Goal: Task Accomplishment & Management: Manage account settings

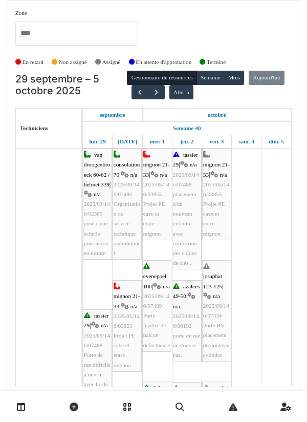
scroll to position [686, 0]
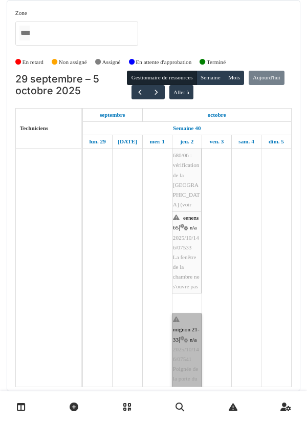
click at [188, 319] on link "mignon 21-33 | n/a 2025/10/146/07541 Poignée de la porte du balcon qui se détac…" at bounding box center [187, 359] width 30 height 92
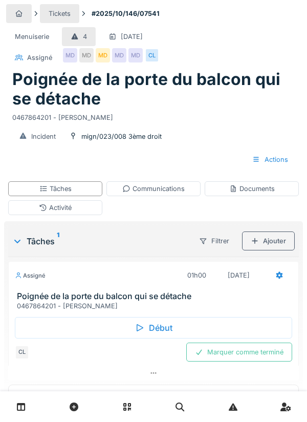
click at [156, 329] on div "Début" at bounding box center [153, 327] width 277 height 21
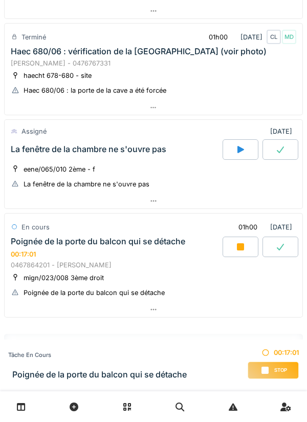
scroll to position [695, 0]
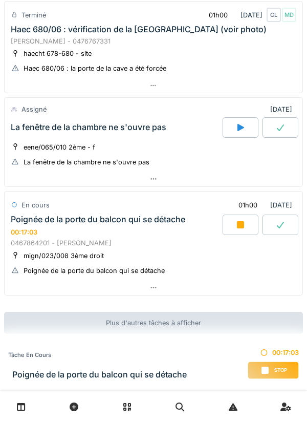
click at [152, 289] on icon at bounding box center [153, 287] width 8 height 7
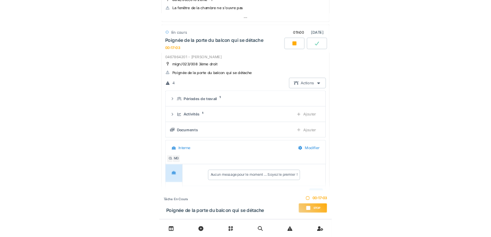
scroll to position [845, 0]
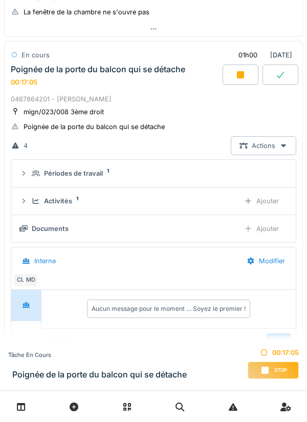
click at [260, 229] on div "Ajouter" at bounding box center [261, 228] width 52 height 19
click at [265, 222] on div "Ajouter" at bounding box center [261, 228] width 52 height 19
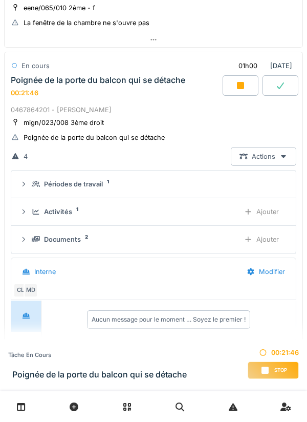
scroll to position [835, 0]
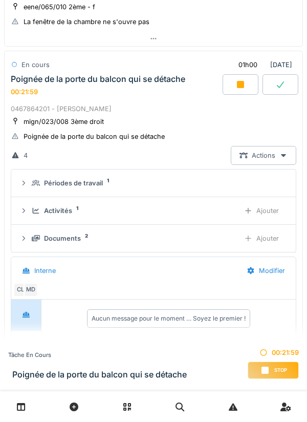
click at [125, 323] on div "Aucun message pour le moment … Soyez le premier !" at bounding box center [168, 318] width 163 height 18
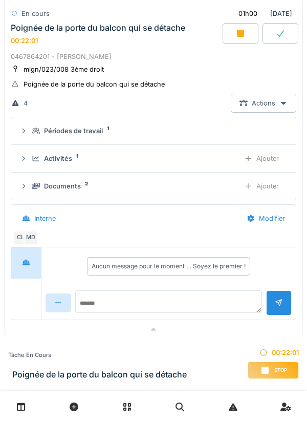
scroll to position [930, 0]
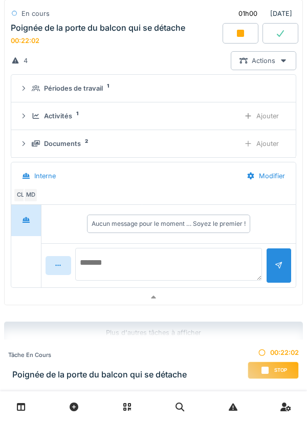
click at [120, 258] on textarea at bounding box center [168, 264] width 187 height 33
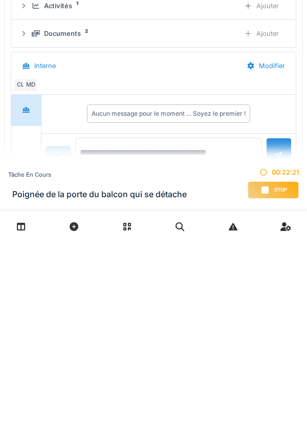
scroll to position [940, 0]
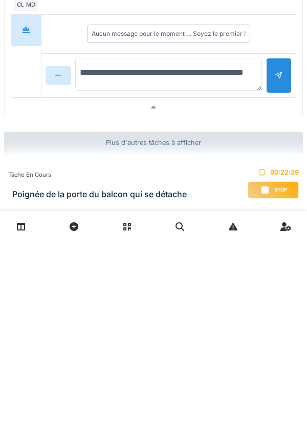
type textarea "**********"
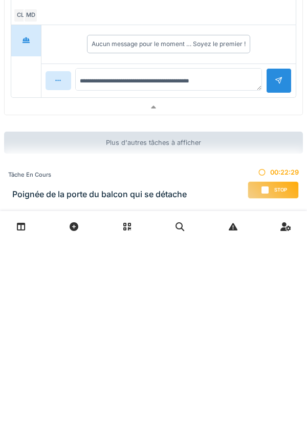
click at [287, 254] on div at bounding box center [279, 260] width 26 height 25
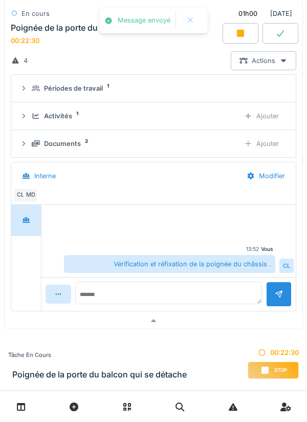
scroll to position [931, 0]
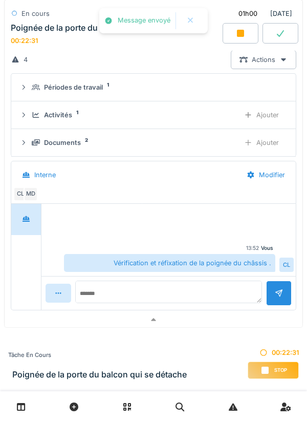
click at [266, 114] on div "Ajouter" at bounding box center [261, 114] width 52 height 19
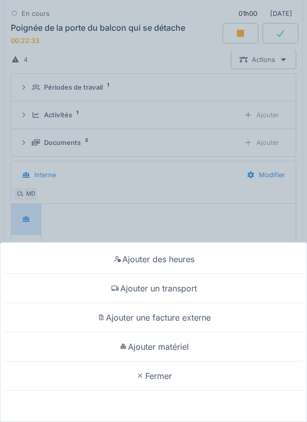
click at [188, 291] on div "Ajouter un transport" at bounding box center [154, 288] width 302 height 29
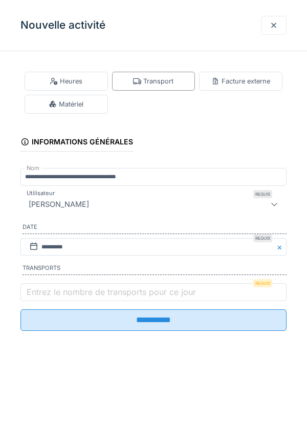
click at [55, 289] on label "Entrez le nombre de transports pour ce jour" at bounding box center [111, 292] width 173 height 12
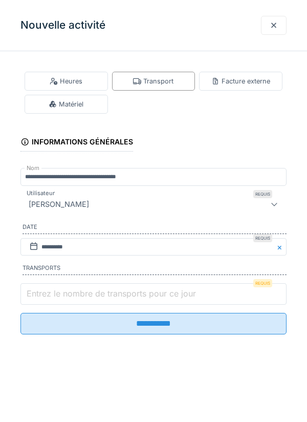
click at [55, 289] on input "Entrez le nombre de transports pour ce jour" at bounding box center [153, 293] width 266 height 21
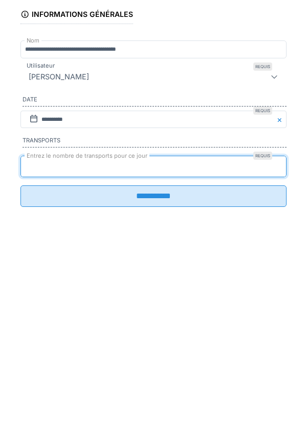
type input "*"
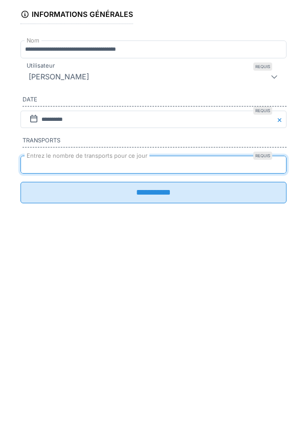
click at [158, 326] on input "**********" at bounding box center [153, 319] width 266 height 21
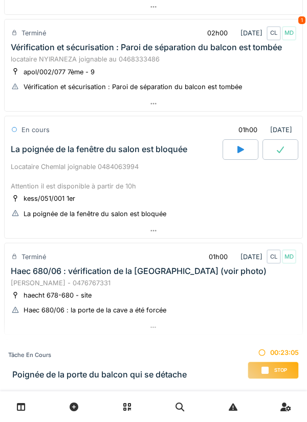
scroll to position [467, 0]
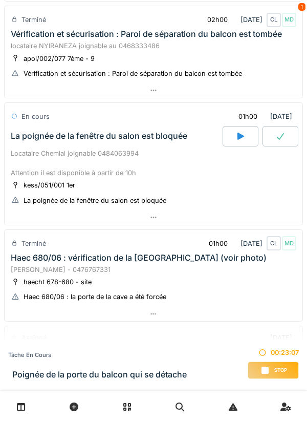
click at [151, 217] on icon at bounding box center [153, 217] width 6 height 2
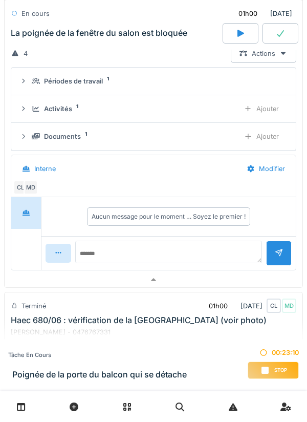
scroll to position [641, 0]
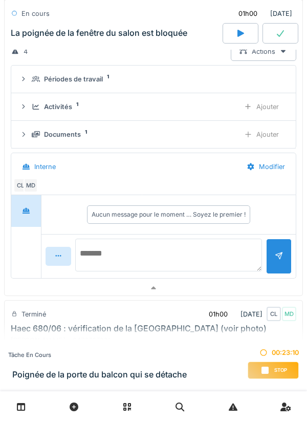
click at [118, 255] on textarea at bounding box center [168, 254] width 187 height 33
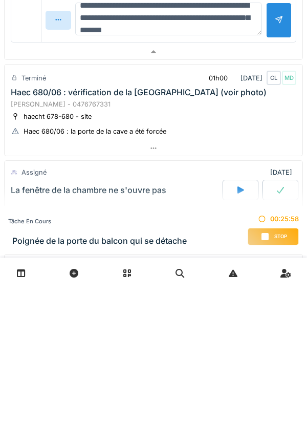
scroll to position [734, 0]
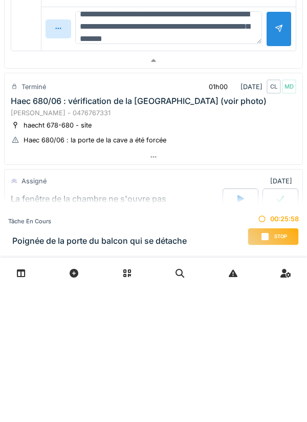
type textarea "**********"
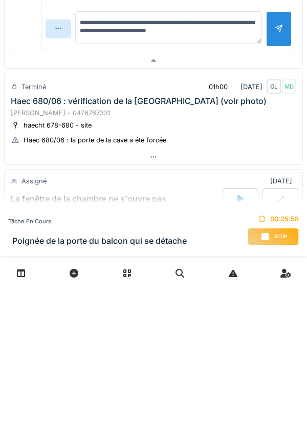
click at [277, 161] on div at bounding box center [279, 163] width 8 height 10
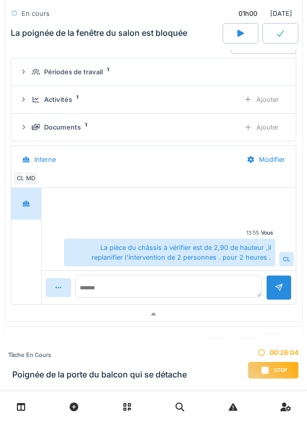
scroll to position [645, 0]
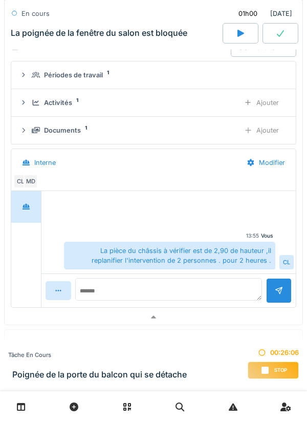
click at [72, 102] on div "Activités 1" at bounding box center [132, 103] width 200 height 10
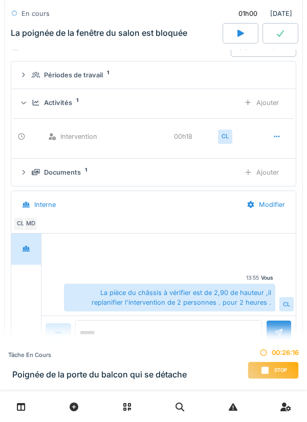
click at [258, 101] on div "Ajouter" at bounding box center [261, 102] width 52 height 19
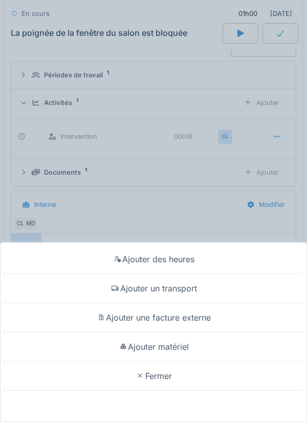
click at [184, 291] on div "Ajouter un transport" at bounding box center [154, 288] width 302 height 29
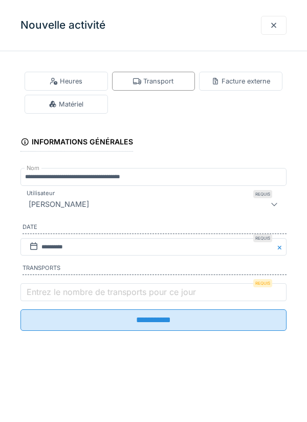
click at [54, 295] on label "Entrez le nombre de transports pour ce jour" at bounding box center [111, 292] width 173 height 12
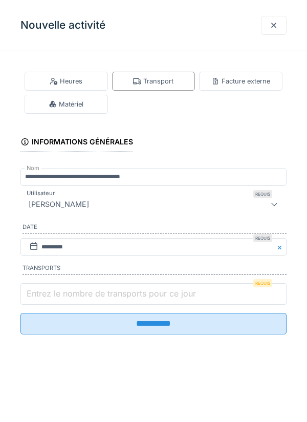
click at [54, 295] on input "Entrez le nombre de transports pour ce jour" at bounding box center [153, 293] width 266 height 21
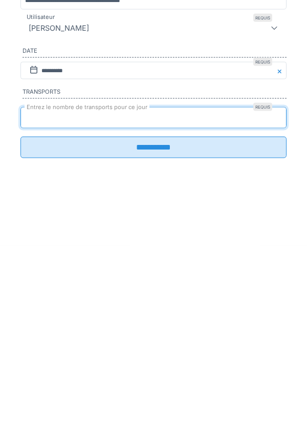
type input "*"
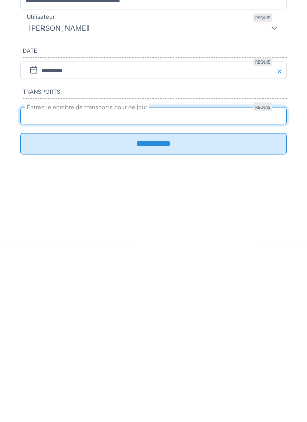
click at [157, 329] on input "**********" at bounding box center [153, 319] width 266 height 21
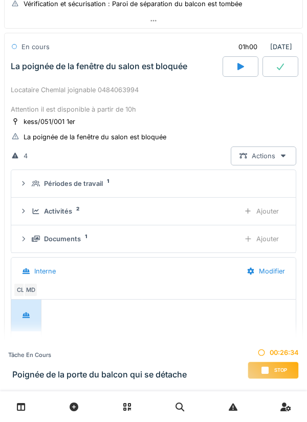
scroll to position [541, 0]
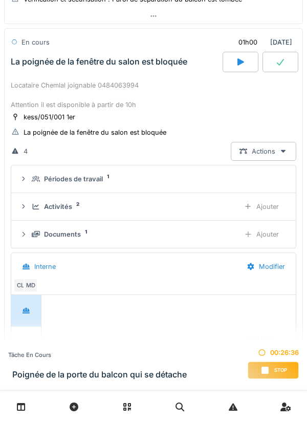
click at [278, 62] on icon at bounding box center [280, 62] width 10 height 8
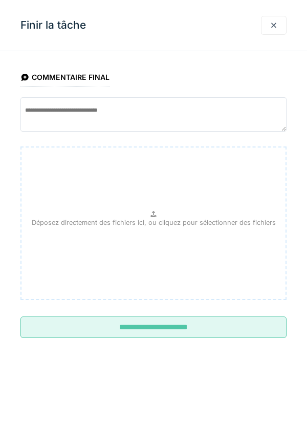
click at [164, 326] on input "**********" at bounding box center [153, 326] width 266 height 21
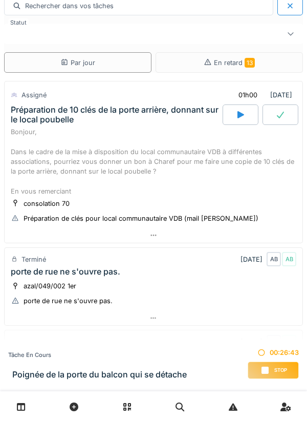
scroll to position [0, 0]
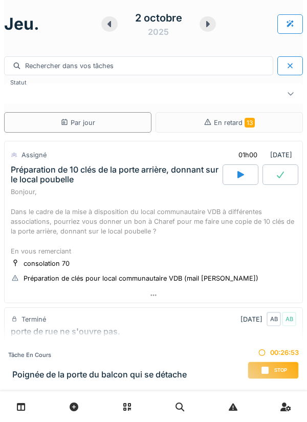
click at [271, 367] on div "Stop" at bounding box center [273, 369] width 51 height 17
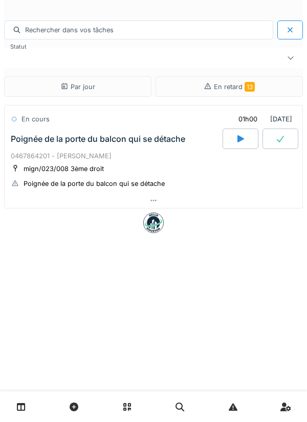
click at [163, 202] on div at bounding box center [154, 200] width 298 height 15
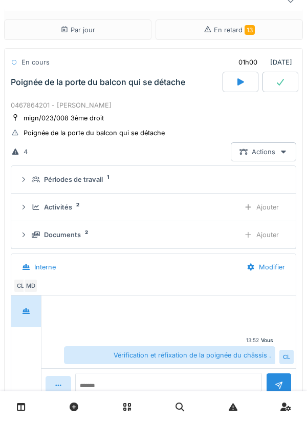
scroll to position [64, 0]
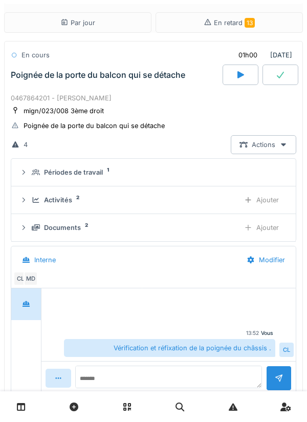
click at [68, 206] on div "Activités 2 Ajouter" at bounding box center [153, 199] width 268 height 19
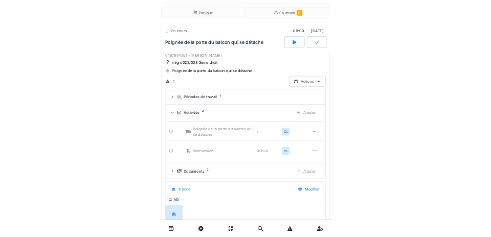
scroll to position [0, 0]
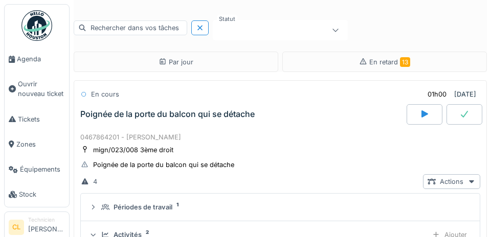
click at [34, 60] on span "Agenda" at bounding box center [41, 59] width 48 height 10
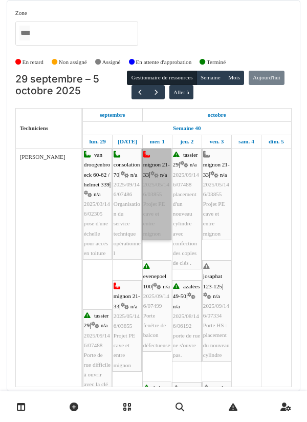
click at [156, 189] on link "mignon 21-33 | n/a 2025/05/146/03855 Projet PE cave et entre mignon" at bounding box center [156, 194] width 29 height 92
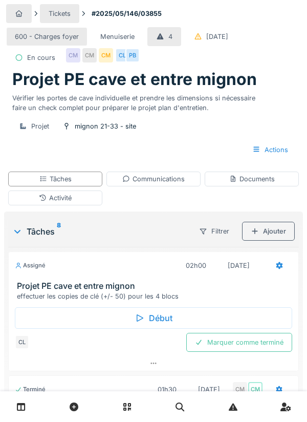
click at [161, 184] on div "Communications" at bounding box center [153, 179] width 62 height 10
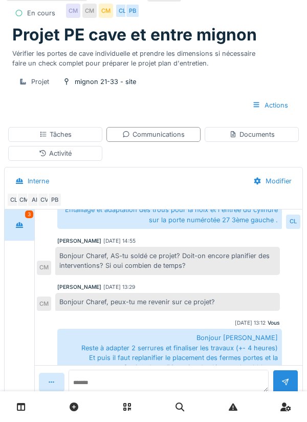
scroll to position [64, 0]
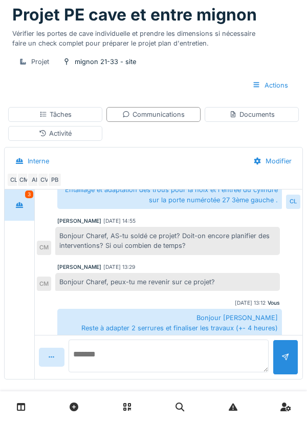
click at [136, 372] on textarea at bounding box center [169, 355] width 200 height 33
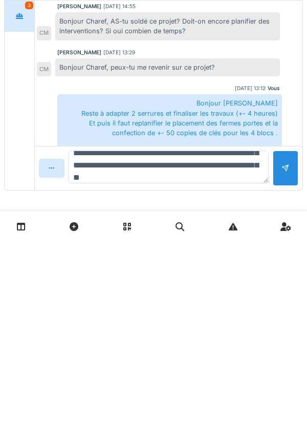
scroll to position [49, 0]
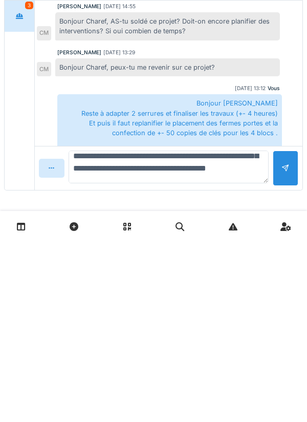
type textarea "**********"
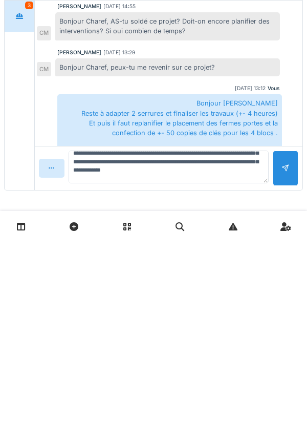
click at [285, 352] on div at bounding box center [285, 348] width 8 height 10
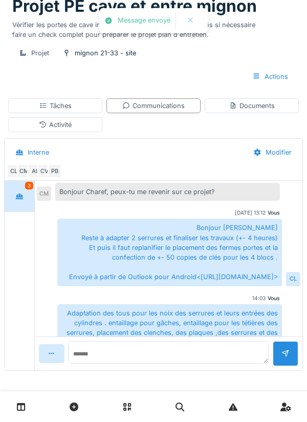
scroll to position [459, 0]
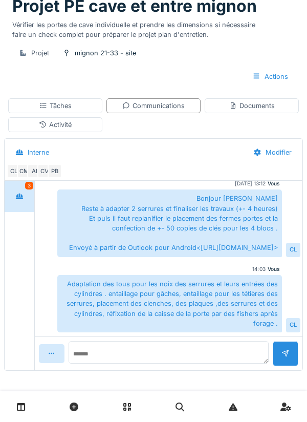
click at [68, 125] on div "Activité" at bounding box center [55, 125] width 33 height 10
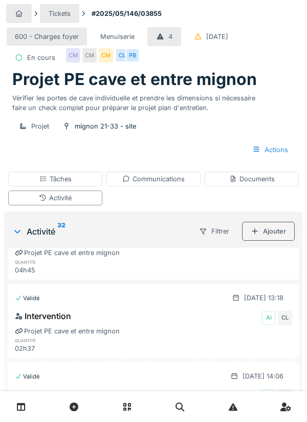
scroll to position [842, 0]
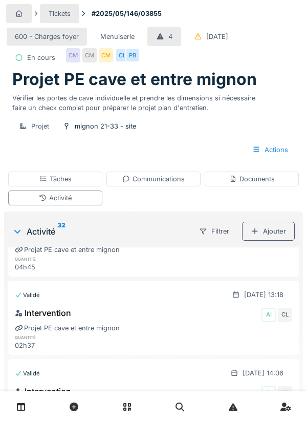
click at [70, 186] on div "Tâches" at bounding box center [55, 178] width 94 height 15
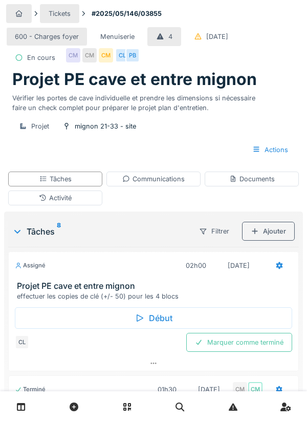
click at [278, 270] on div at bounding box center [279, 265] width 8 height 10
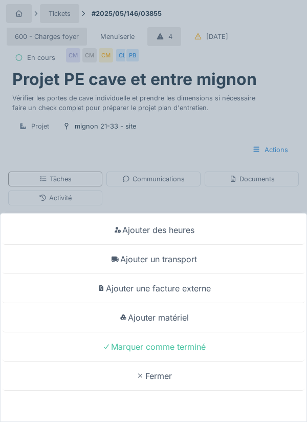
click at [187, 321] on div "Ajouter matériel" at bounding box center [154, 317] width 302 height 29
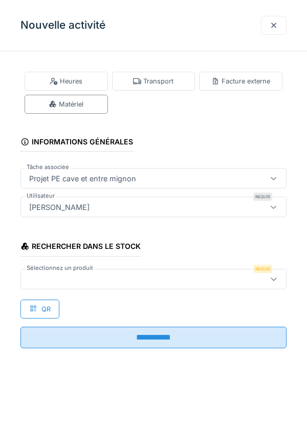
click at [48, 280] on div at bounding box center [136, 278] width 223 height 11
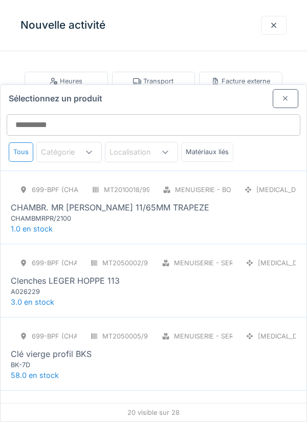
click at [62, 287] on div "A026229" at bounding box center [72, 292] width 123 height 10
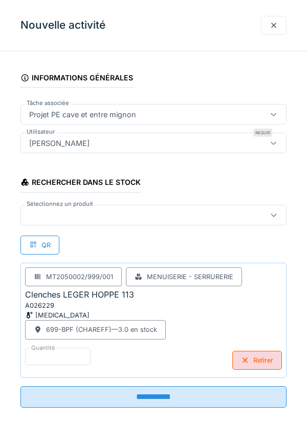
scroll to position [66, 0]
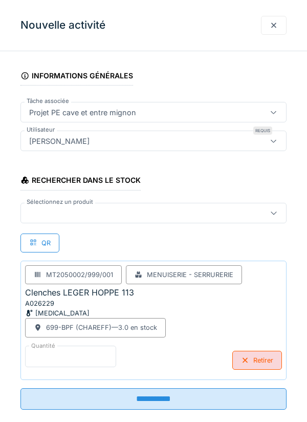
click at [55, 351] on input "*" at bounding box center [70, 355] width 91 height 21
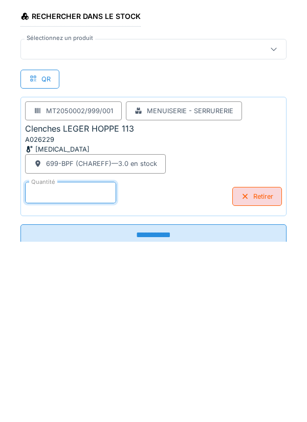
scroll to position [82, 0]
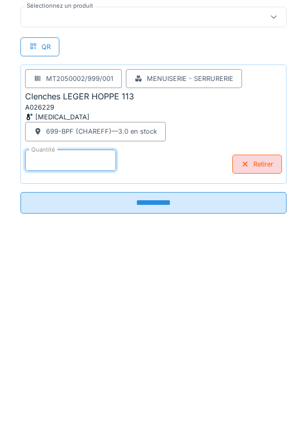
type input "*"
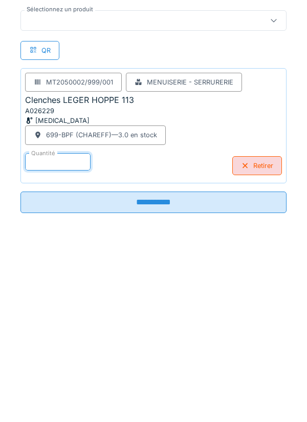
click at [158, 384] on input "**********" at bounding box center [153, 382] width 266 height 21
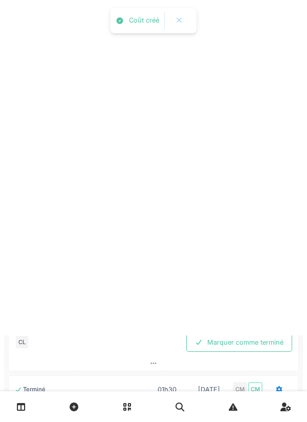
scroll to position [0, 0]
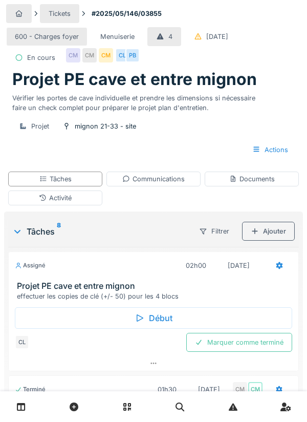
click at [279, 270] on div at bounding box center [279, 265] width 8 height 10
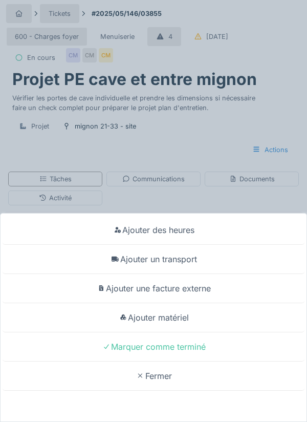
click at [184, 321] on div "Ajouter matériel" at bounding box center [154, 317] width 302 height 29
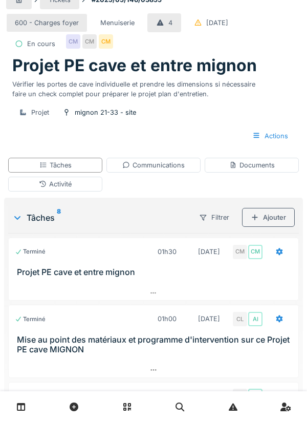
scroll to position [1236, 0]
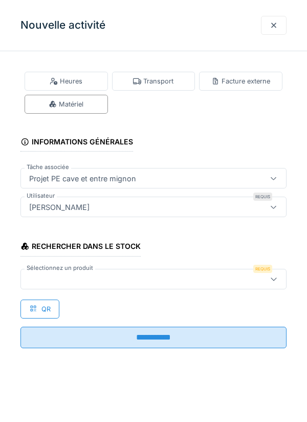
click at [79, 283] on div at bounding box center [136, 278] width 223 height 11
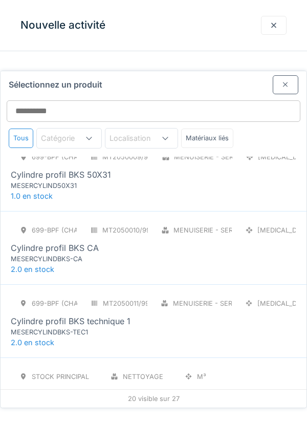
scroll to position [386, 0]
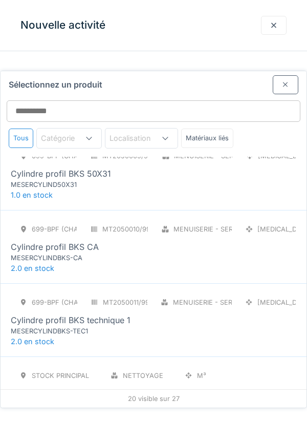
click at [94, 253] on div "MESERCYLINDBKS-CA" at bounding box center [72, 258] width 123 height 10
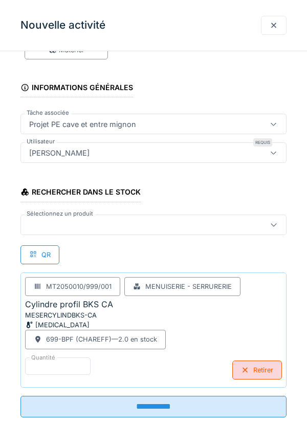
scroll to position [78, 0]
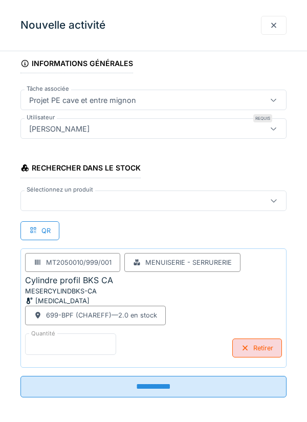
click at [56, 345] on input "*" at bounding box center [70, 343] width 91 height 21
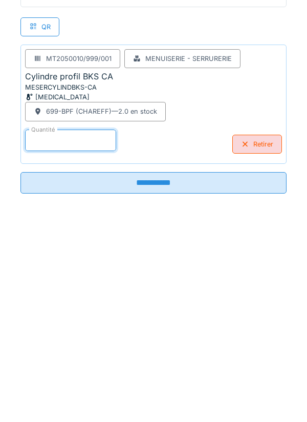
scroll to position [82, 0]
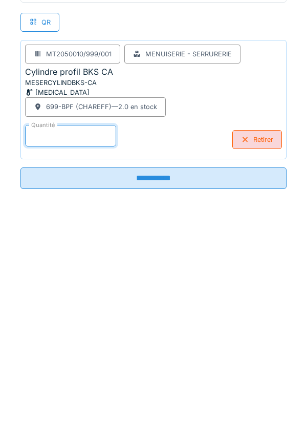
type input "*"
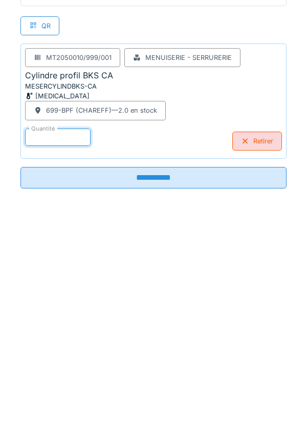
click at [158, 384] on input "**********" at bounding box center [153, 382] width 266 height 21
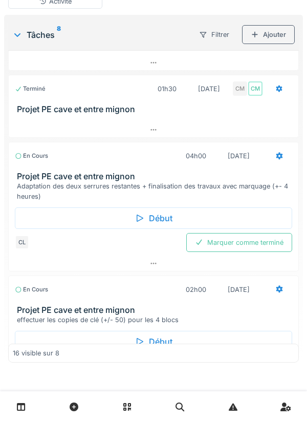
scroll to position [1176, 0]
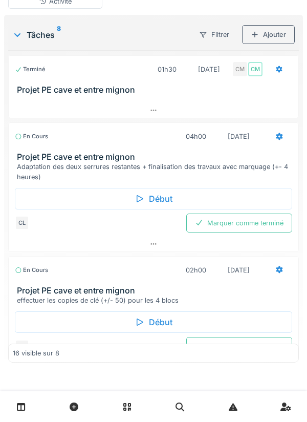
click at [278, 271] on div at bounding box center [279, 270] width 8 height 10
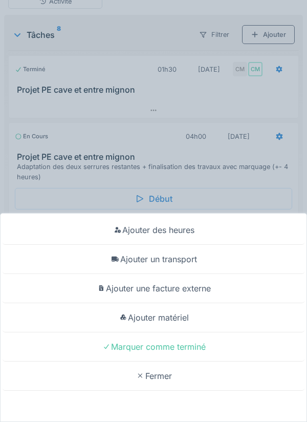
click at [182, 323] on div "Ajouter matériel" at bounding box center [154, 317] width 302 height 29
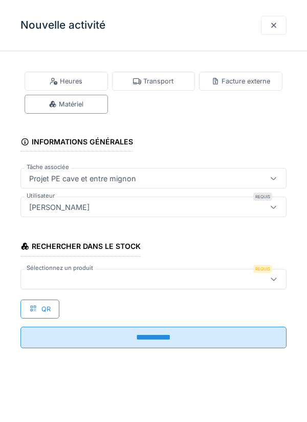
click at [78, 272] on label "Sélectionnez un produit" at bounding box center [60, 268] width 71 height 9
click at [58, 281] on div at bounding box center [136, 278] width 223 height 11
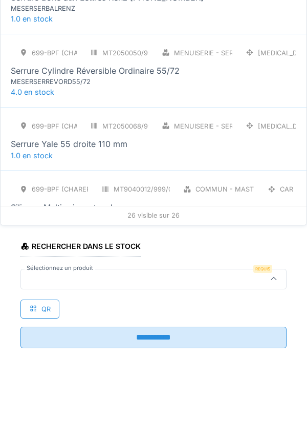
scroll to position [1406, 0]
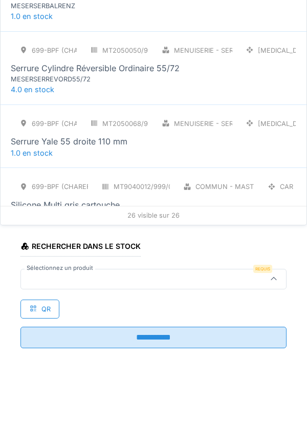
click at [114, 135] on div "Serrure Yale 55 droite 110 mm" at bounding box center [69, 141] width 117 height 12
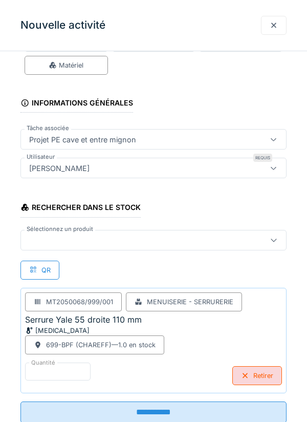
scroll to position [69, 0]
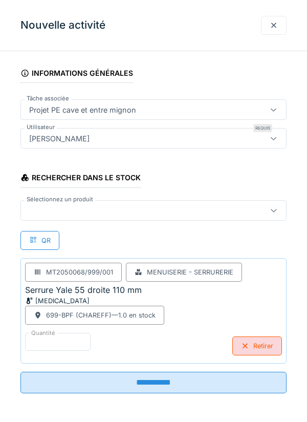
click at [156, 382] on input "**********" at bounding box center [153, 382] width 266 height 21
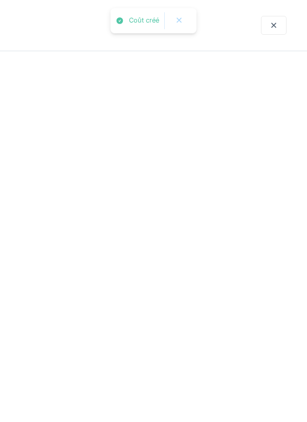
scroll to position [0, 0]
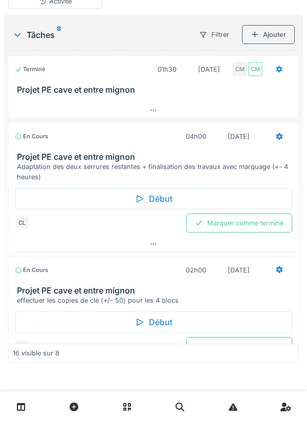
click at [277, 268] on icon at bounding box center [279, 269] width 7 height 7
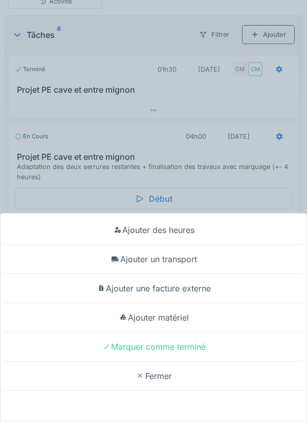
click at [177, 321] on div "Ajouter matériel" at bounding box center [154, 317] width 302 height 29
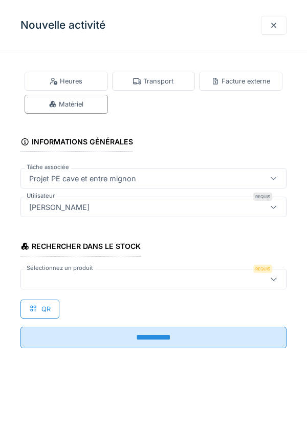
click at [73, 279] on div at bounding box center [136, 278] width 223 height 11
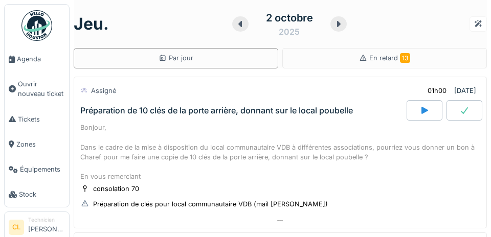
click at [35, 58] on span "Agenda" at bounding box center [41, 59] width 48 height 10
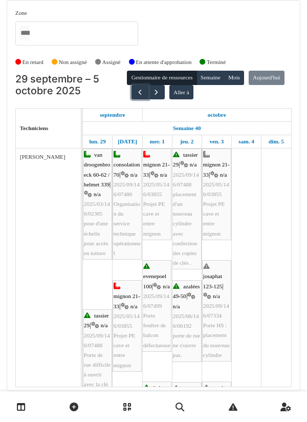
click at [148, 97] on button "button" at bounding box center [140, 92] width 17 height 15
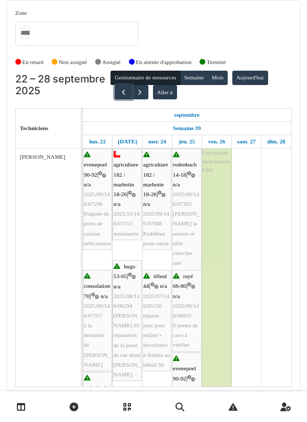
click at [119, 95] on span "button" at bounding box center [123, 92] width 9 height 9
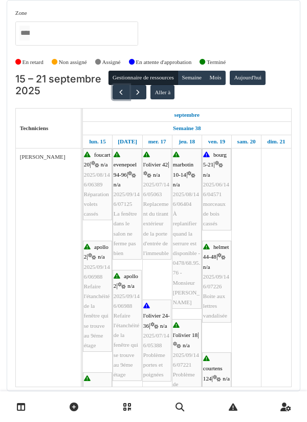
click at [117, 93] on span "button" at bounding box center [121, 92] width 9 height 9
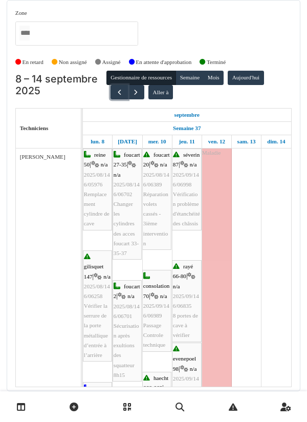
click at [119, 95] on span "button" at bounding box center [119, 92] width 9 height 9
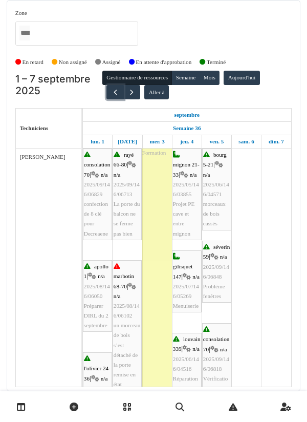
click at [112, 96] on button "button" at bounding box center [114, 92] width 17 height 15
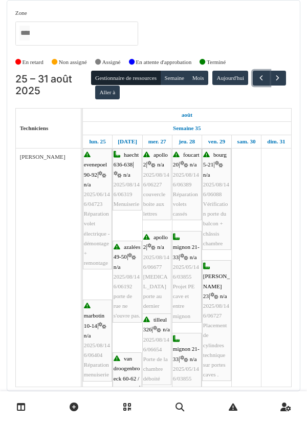
click at [257, 82] on span "button" at bounding box center [261, 78] width 9 height 9
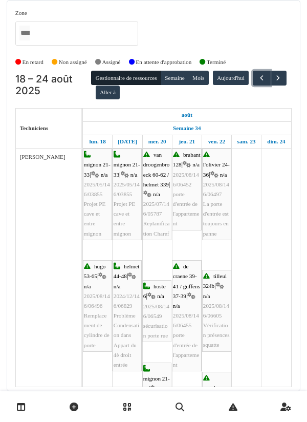
click at [257, 82] on span "button" at bounding box center [261, 78] width 9 height 9
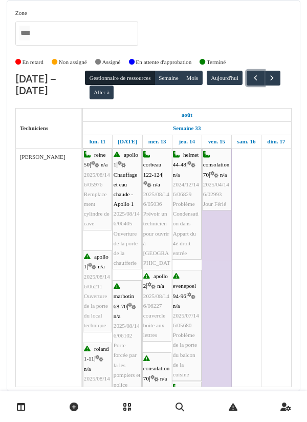
click at [251, 82] on span "button" at bounding box center [255, 78] width 9 height 9
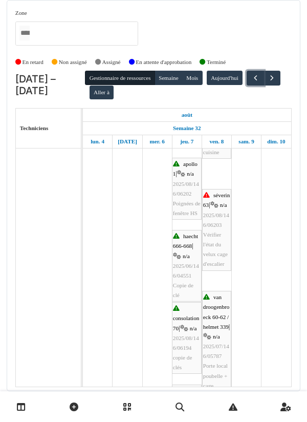
click at [251, 82] on span "button" at bounding box center [255, 78] width 9 height 9
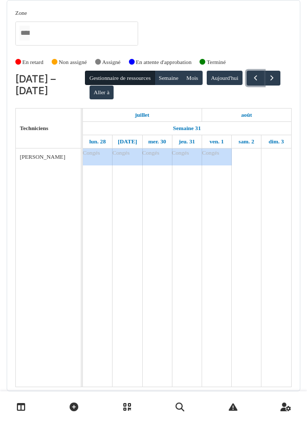
click at [247, 85] on button "button" at bounding box center [255, 78] width 17 height 15
click at [251, 82] on span "button" at bounding box center [255, 78] width 9 height 9
click at [247, 85] on button "button" at bounding box center [255, 78] width 17 height 15
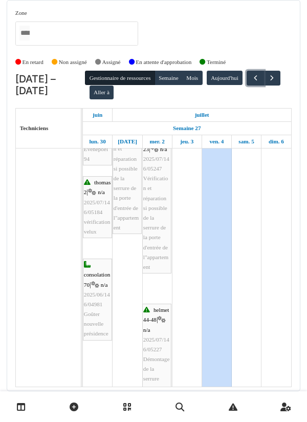
click at [251, 82] on span "button" at bounding box center [255, 78] width 9 height 9
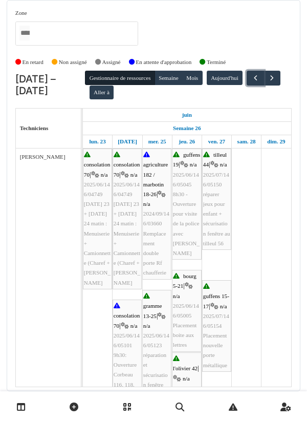
click at [247, 85] on button "button" at bounding box center [255, 78] width 17 height 15
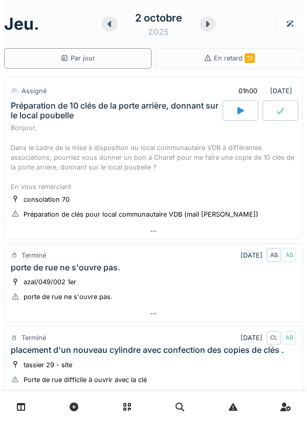
click at [112, 27] on icon at bounding box center [109, 24] width 10 height 8
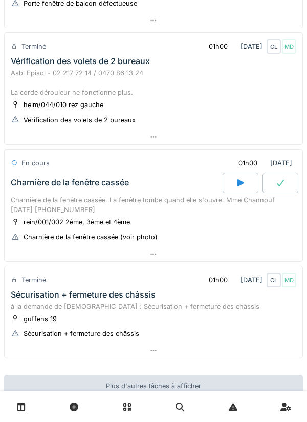
scroll to position [321, 0]
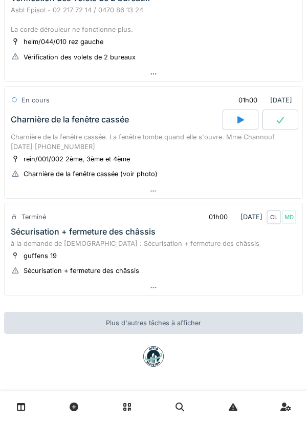
click at [151, 286] on icon at bounding box center [153, 287] width 8 height 7
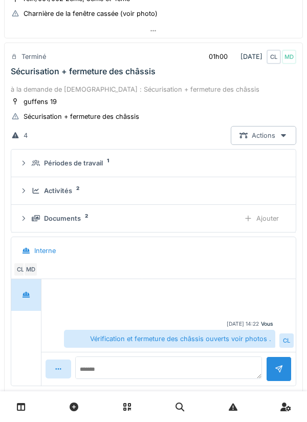
scroll to position [483, 0]
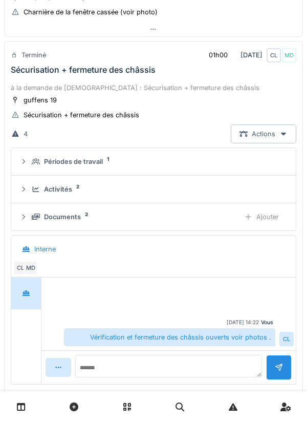
click at [279, 134] on div "Actions" at bounding box center [264, 133] width 66 height 19
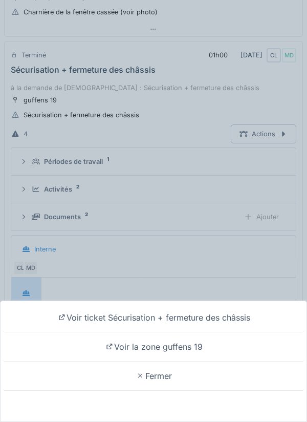
click at [193, 258] on div "Voir ticket Sécurisation + fermeture des châssis Voir la zone guffens 19 Fermer" at bounding box center [153, 211] width 307 height 422
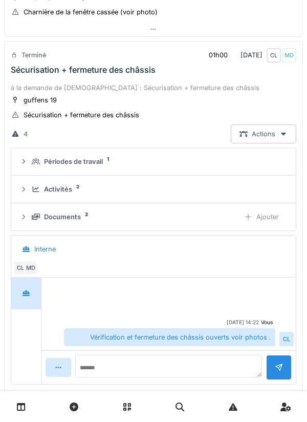
click at [76, 190] on div "Activités 2" at bounding box center [158, 189] width 252 height 10
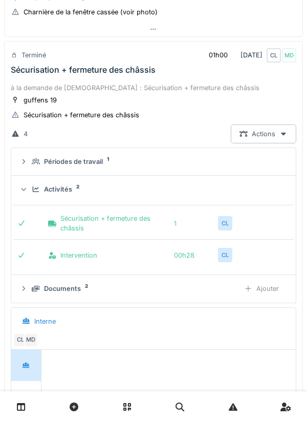
click at [97, 160] on div "Périodes de travail" at bounding box center [73, 162] width 59 height 10
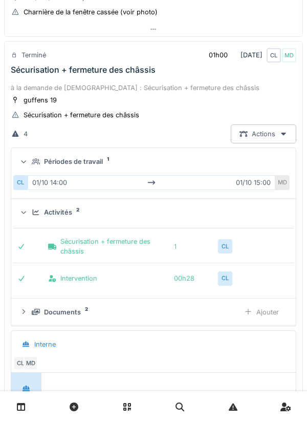
click at [279, 132] on div "Actions" at bounding box center [264, 133] width 66 height 19
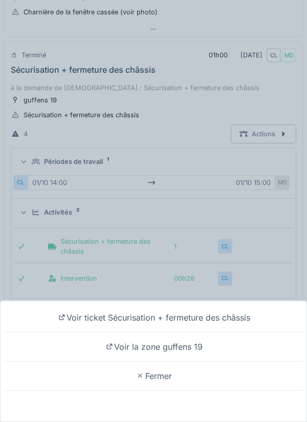
click at [180, 138] on div "Voir ticket Sécurisation + fermeture des châssis Voir la zone guffens 19 Fermer" at bounding box center [153, 211] width 307 height 422
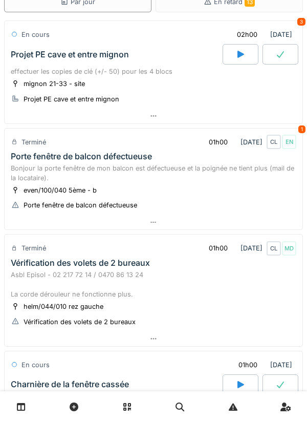
scroll to position [0, 0]
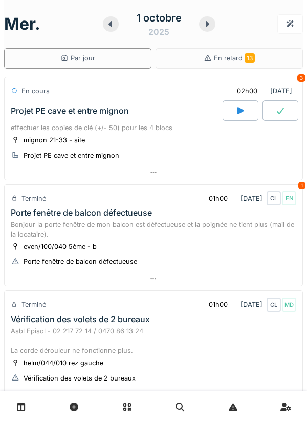
click at [207, 24] on icon at bounding box center [208, 24] width 4 height 6
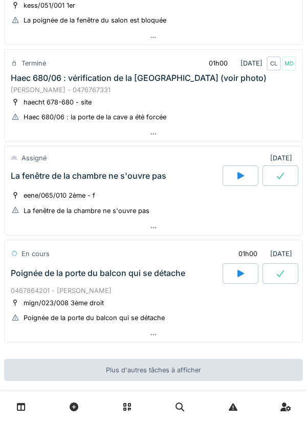
scroll to position [629, 0]
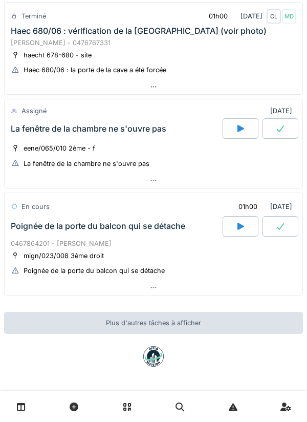
click at [156, 183] on icon at bounding box center [153, 180] width 8 height 7
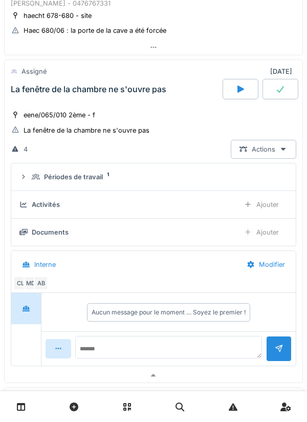
scroll to position [687, 0]
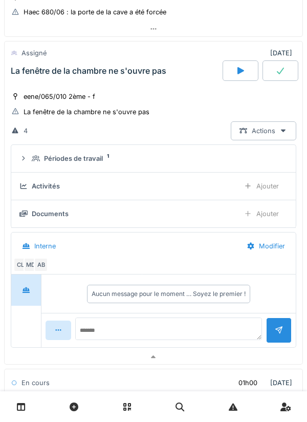
click at [270, 104] on div "eene/065/010 2ème - f La fenêtre de la chambre ne s'ouvre pas" at bounding box center [154, 104] width 286 height 26
click at [243, 69] on icon at bounding box center [240, 71] width 10 height 8
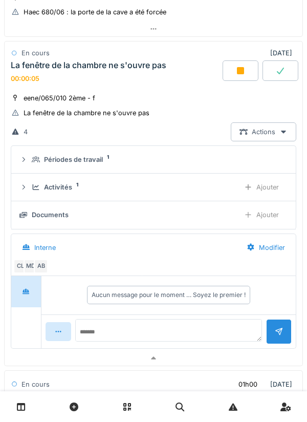
click at [78, 213] on div "Documents" at bounding box center [125, 215] width 212 height 10
click at [265, 218] on div "Ajouter" at bounding box center [261, 214] width 52 height 19
click at [260, 213] on div "Ajouter" at bounding box center [261, 214] width 52 height 19
click at [267, 213] on div "Ajouter" at bounding box center [261, 214] width 52 height 19
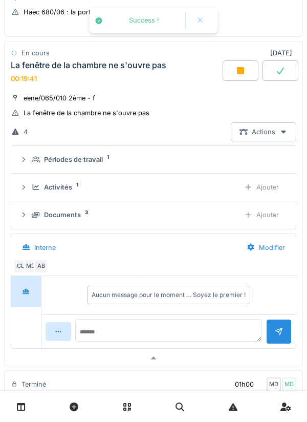
click at [268, 217] on div "Ajouter" at bounding box center [261, 214] width 52 height 19
click at [266, 214] on div "Ajouter" at bounding box center [261, 214] width 52 height 19
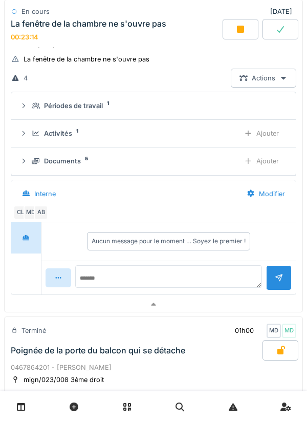
scroll to position [748, 0]
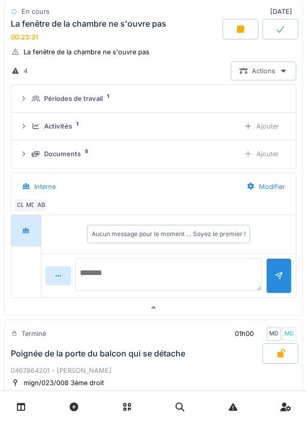
click at [125, 269] on textarea at bounding box center [168, 274] width 187 height 33
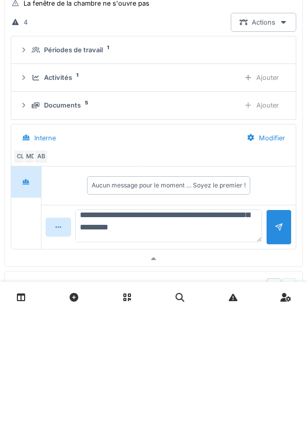
scroll to position [85, 0]
type textarea "**********"
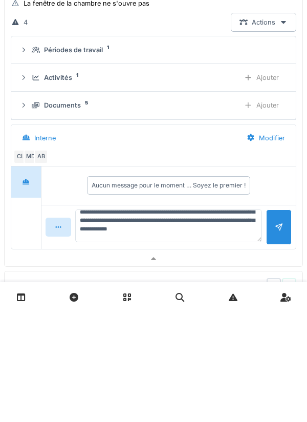
click at [275, 337] on div at bounding box center [279, 337] width 8 height 10
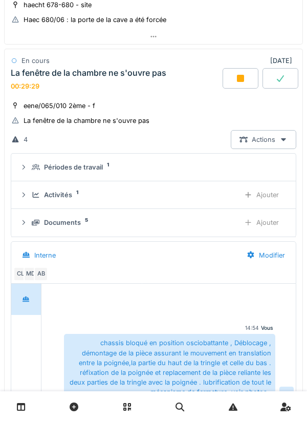
scroll to position [676, 0]
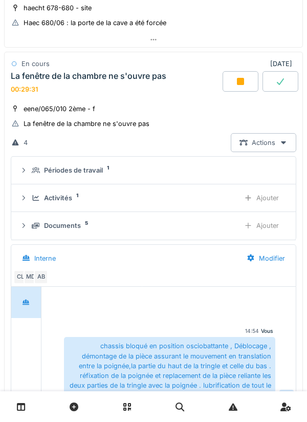
click at [267, 197] on div "Ajouter" at bounding box center [261, 197] width 52 height 19
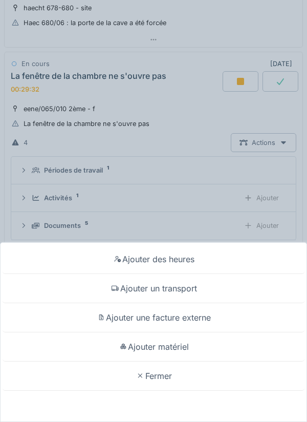
click at [188, 289] on div "Ajouter un transport" at bounding box center [154, 288] width 302 height 29
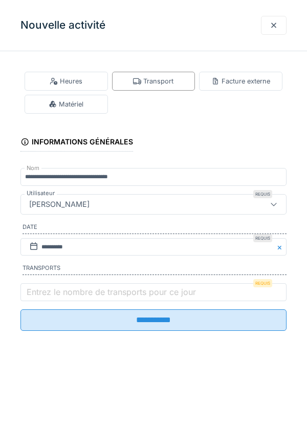
click at [48, 292] on label "Entrez le nombre de transports pour ce jour" at bounding box center [111, 292] width 173 height 12
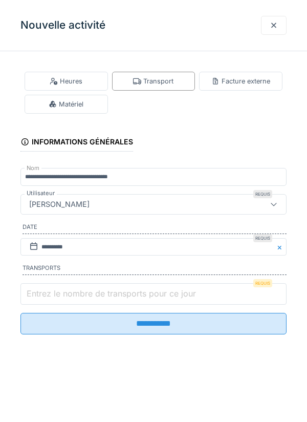
click at [48, 292] on input "Entrez le nombre de transports pour ce jour" at bounding box center [153, 293] width 266 height 21
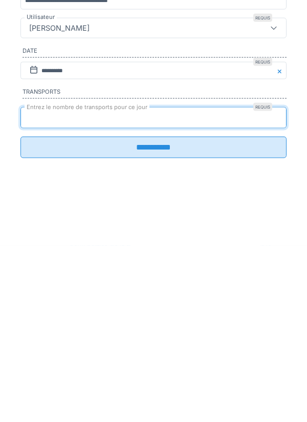
type input "*"
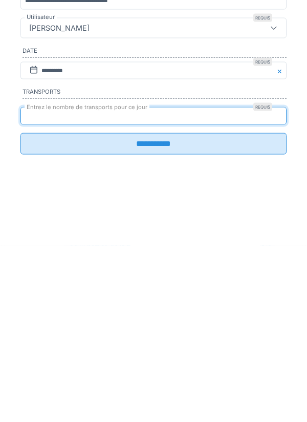
click at [159, 327] on input "**********" at bounding box center [153, 319] width 266 height 21
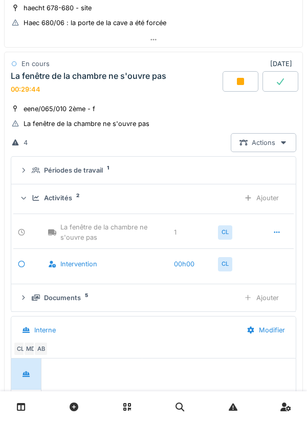
click at [81, 299] on div "Documents 5" at bounding box center [132, 298] width 200 height 10
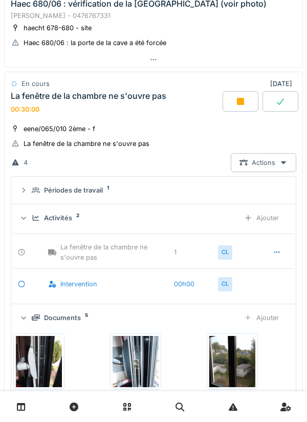
scroll to position [657, 0]
click at [242, 99] on icon at bounding box center [240, 101] width 7 height 7
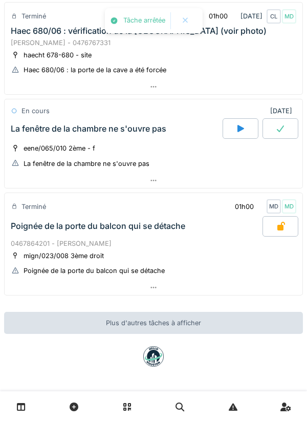
scroll to position [629, 0]
click at [159, 186] on div at bounding box center [154, 180] width 298 height 15
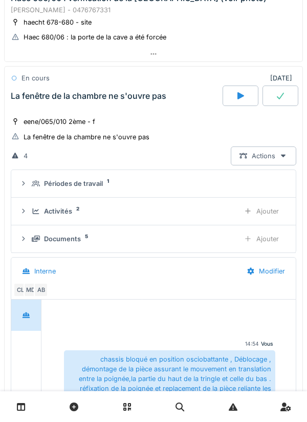
scroll to position [687, 0]
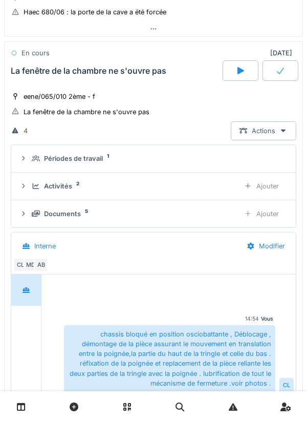
click at [79, 188] on div "Activités 2" at bounding box center [132, 186] width 200 height 10
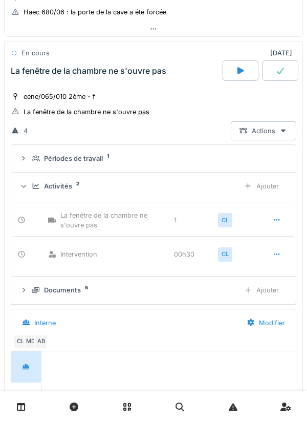
click at [281, 71] on icon at bounding box center [280, 71] width 10 height 8
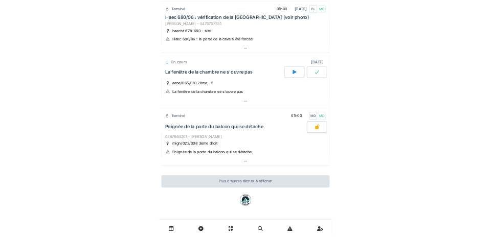
scroll to position [629, 0]
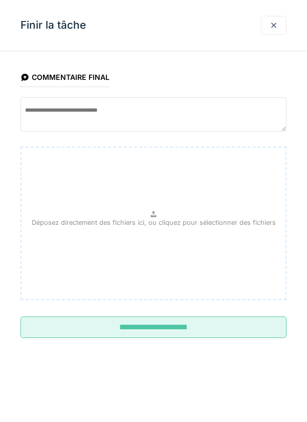
click at [163, 325] on input "**********" at bounding box center [153, 326] width 266 height 21
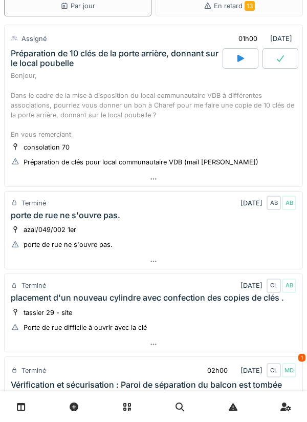
scroll to position [0, 0]
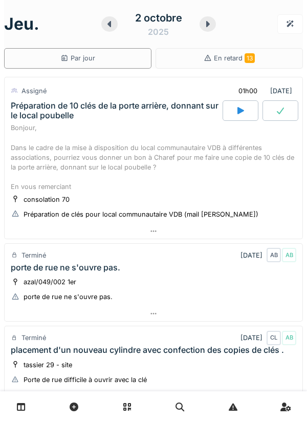
click at [242, 111] on icon at bounding box center [240, 110] width 7 height 7
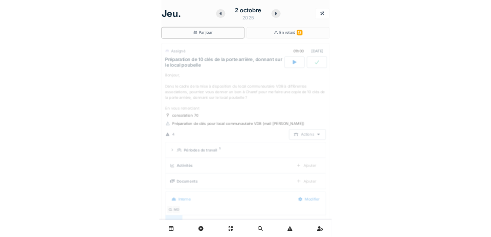
scroll to position [36, 0]
